Goal: Find specific page/section: Find specific page/section

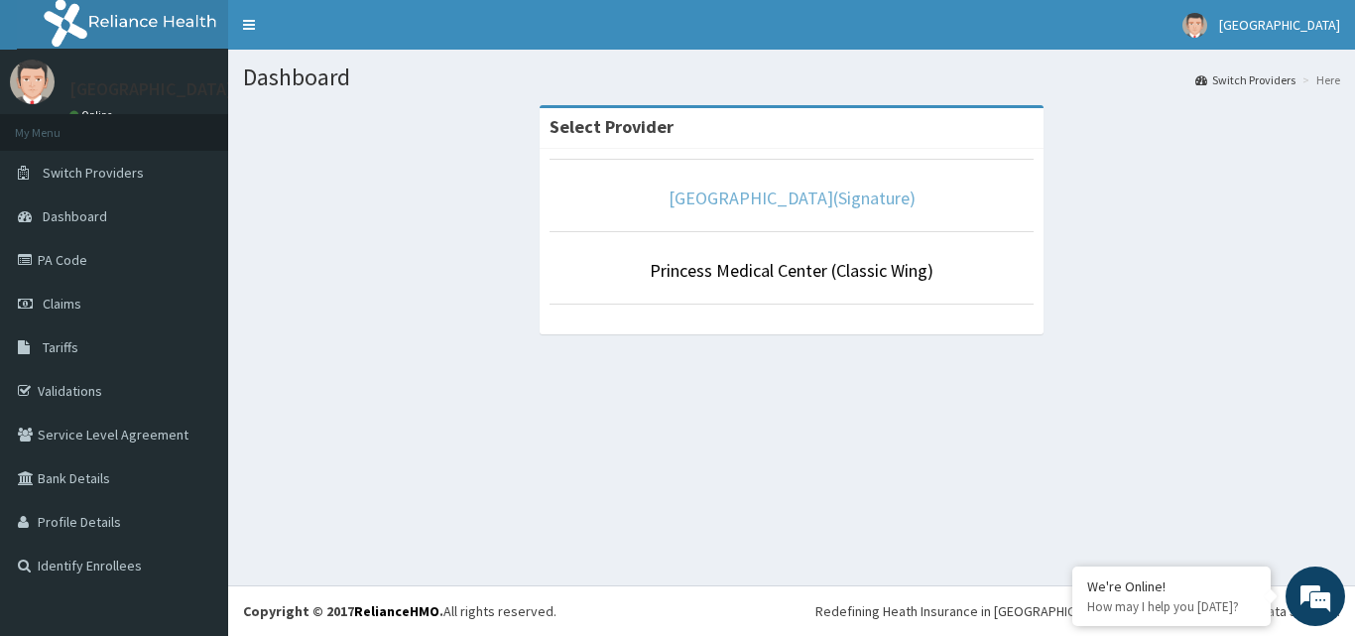
click at [829, 201] on link "Princess Medical Center(Signature)" at bounding box center [791, 197] width 247 height 23
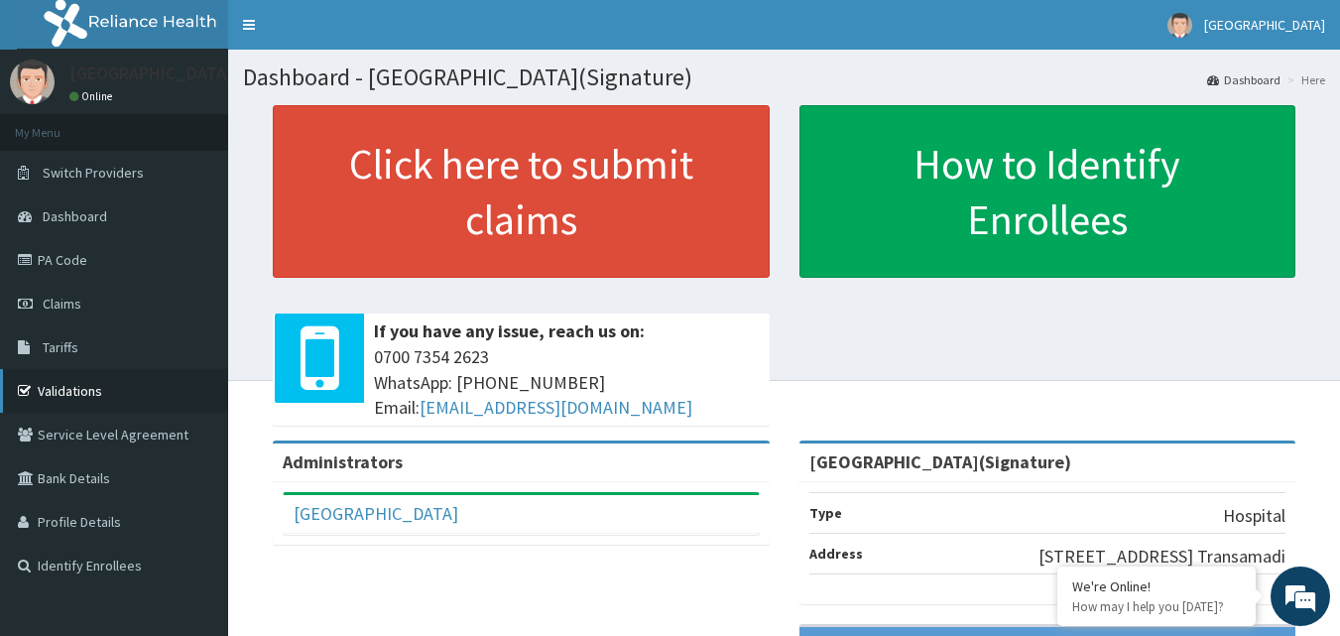
click at [102, 384] on link "Validations" at bounding box center [114, 391] width 228 height 44
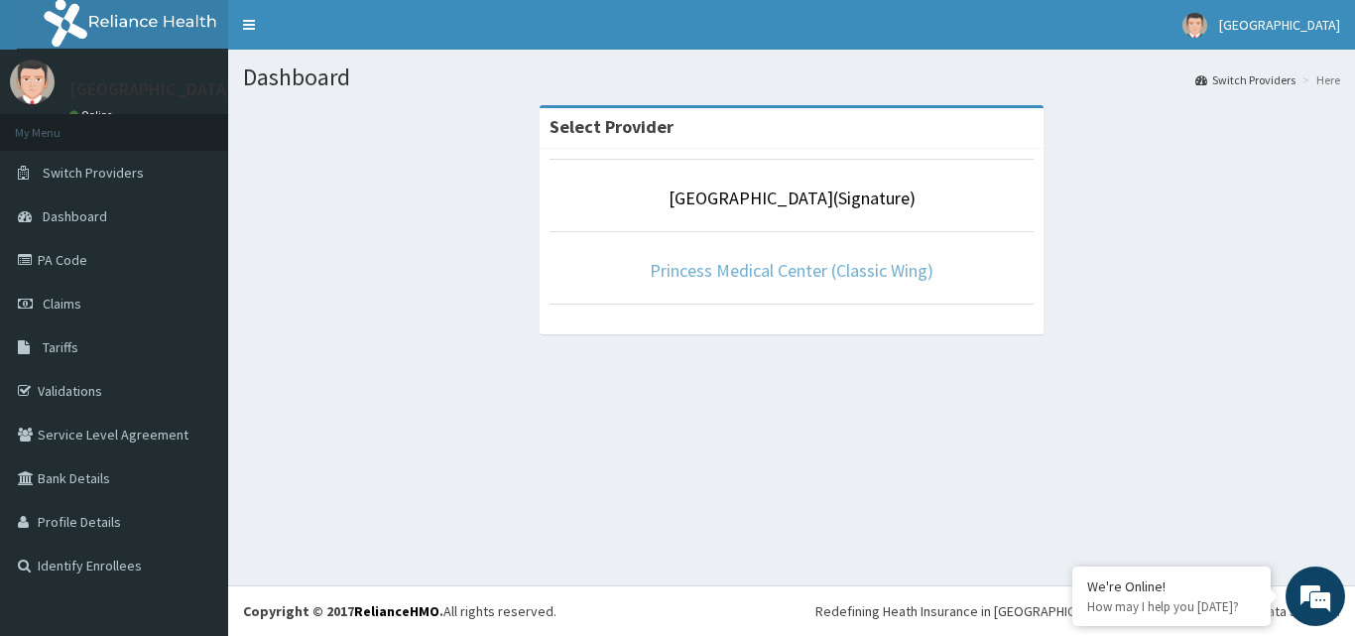
click at [804, 269] on link "Princess Medical Center (Classic Wing)" at bounding box center [792, 270] width 284 height 23
